Goal: Navigation & Orientation: Find specific page/section

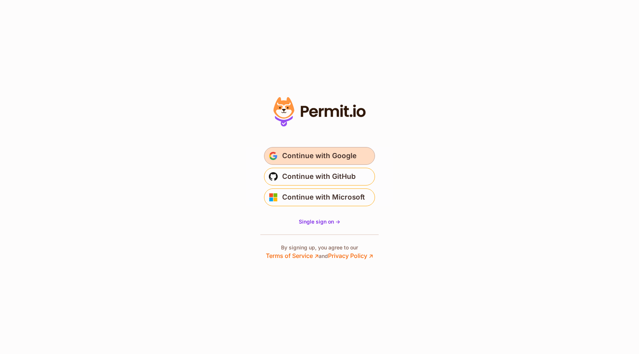
click at [315, 157] on span "Continue with Google" at bounding box center [319, 156] width 74 height 12
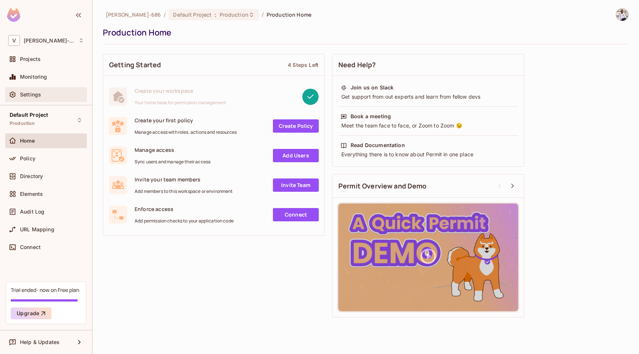
click at [28, 92] on span "Settings" at bounding box center [30, 95] width 21 height 6
click at [35, 92] on span "Settings" at bounding box center [30, 95] width 21 height 6
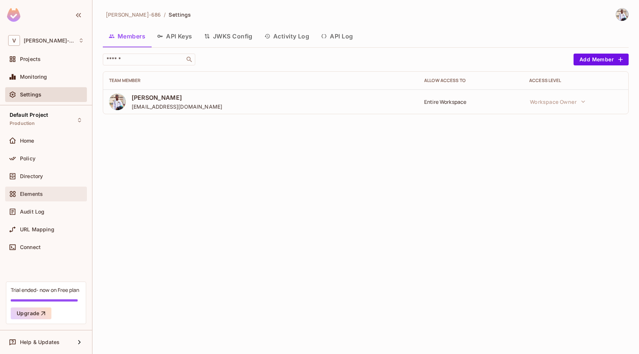
click at [28, 190] on div "Elements" at bounding box center [46, 194] width 76 height 9
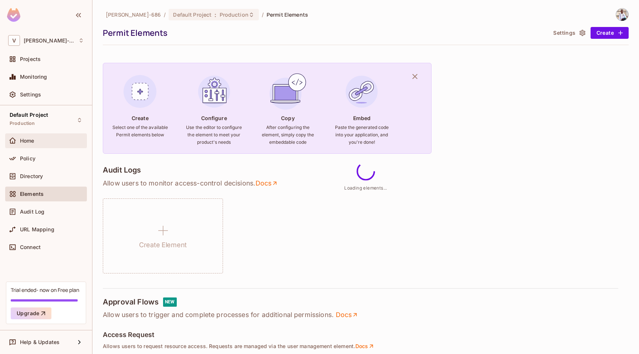
click at [27, 138] on span "Home" at bounding box center [27, 141] width 14 height 6
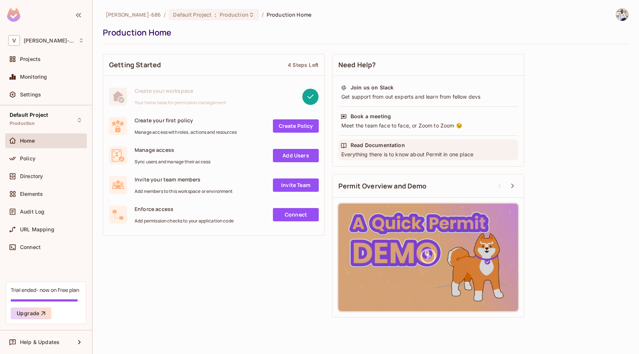
click at [375, 145] on div "Read Documentation" at bounding box center [377, 145] width 54 height 7
